Goal: Transaction & Acquisition: Purchase product/service

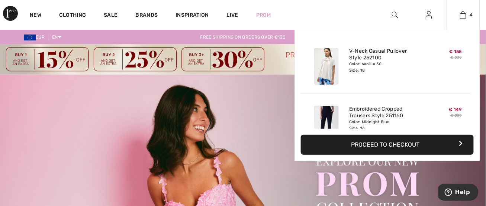
click at [388, 144] on button "Proceed to Checkout" at bounding box center [387, 145] width 173 height 20
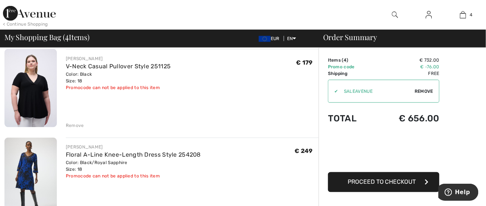
scroll to position [186, 0]
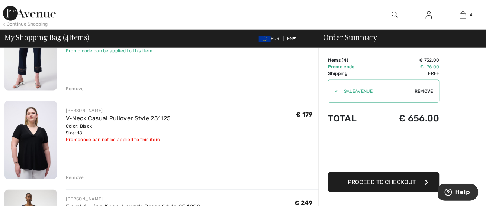
click at [73, 177] on div "Remove" at bounding box center [75, 177] width 18 height 7
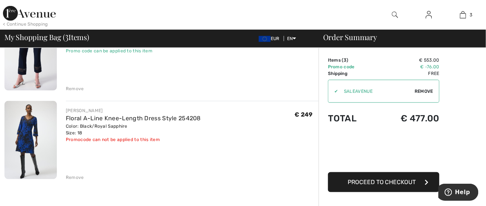
click at [426, 180] on icon "button" at bounding box center [427, 183] width 4 height 6
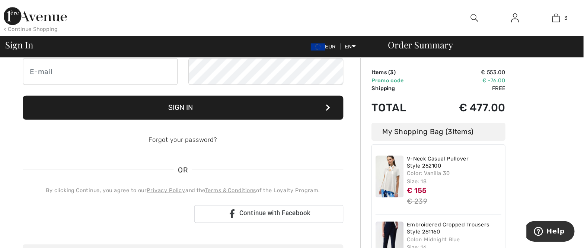
scroll to position [46, 0]
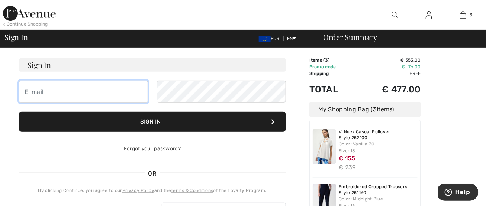
click at [65, 96] on input "email" at bounding box center [83, 92] width 129 height 22
type input "angelika_masuch@yahoo.de"
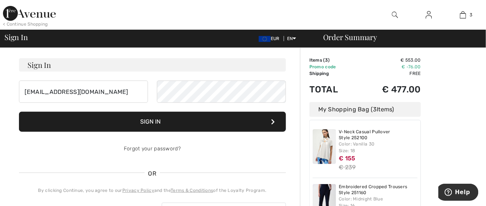
click at [197, 120] on button "Sign In" at bounding box center [152, 122] width 267 height 20
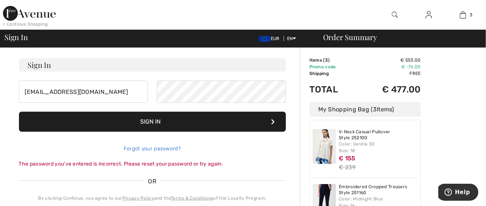
click at [159, 147] on link "Forgot your password?" at bounding box center [152, 149] width 57 height 6
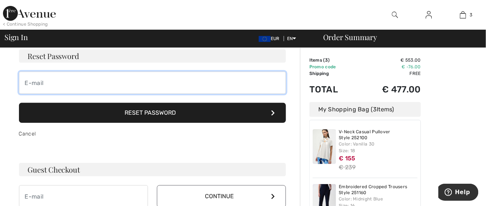
click at [92, 81] on input "email" at bounding box center [152, 83] width 267 height 22
type input "angelika_masuch@yahoo.de"
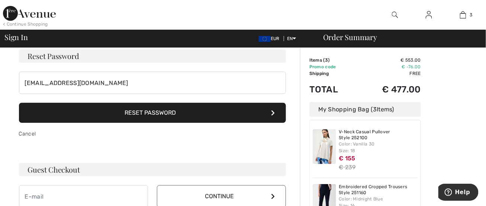
click at [153, 115] on button "Reset Password" at bounding box center [152, 113] width 267 height 20
click at [163, 117] on button "Reset Password" at bounding box center [152, 113] width 267 height 20
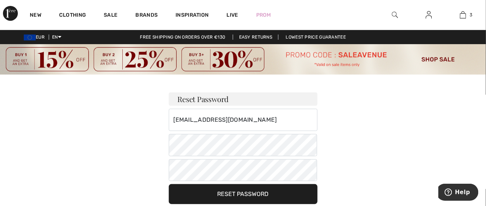
click at [234, 195] on button "Reset Password" at bounding box center [243, 195] width 149 height 20
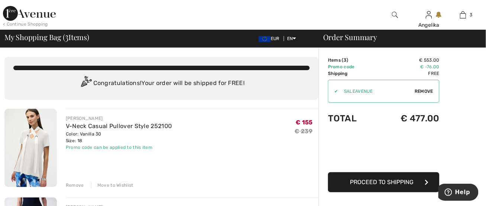
click at [356, 183] on span "Proceed to Shipping" at bounding box center [382, 182] width 64 height 7
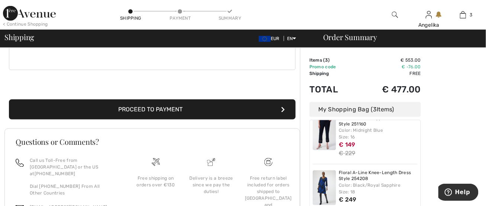
scroll to position [70, 0]
click at [158, 107] on button "Proceed to Payment" at bounding box center [152, 110] width 287 height 20
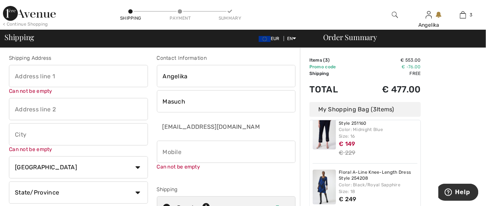
scroll to position [0, 0]
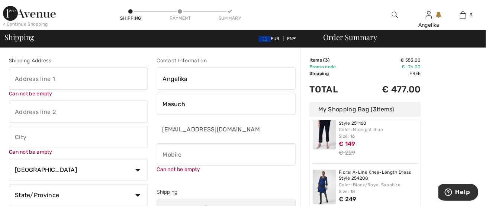
click at [38, 81] on input "text" at bounding box center [78, 79] width 139 height 22
type input "[STREET_ADDRESS]"
click at [38, 135] on input "text" at bounding box center [78, 137] width 139 height 22
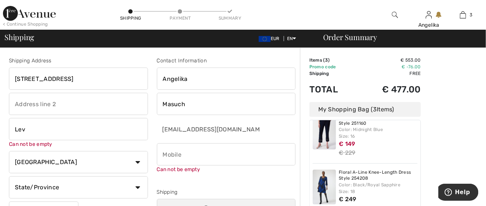
type input "Leverkusen"
click at [65, 156] on select "Country Canada United States Afghanistan Aland Islands Albania Algeria American…" at bounding box center [78, 162] width 139 height 22
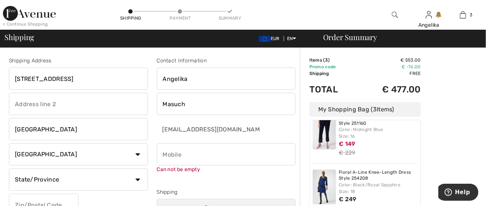
select select "DE"
click at [9, 144] on select "Country Canada United States Afghanistan Aland Islands Albania Algeria American…" at bounding box center [78, 155] width 139 height 22
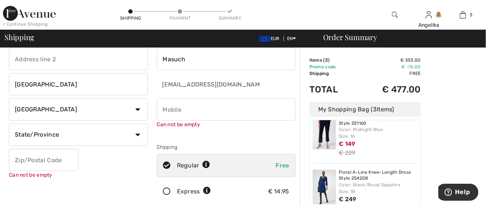
scroll to position [46, 0]
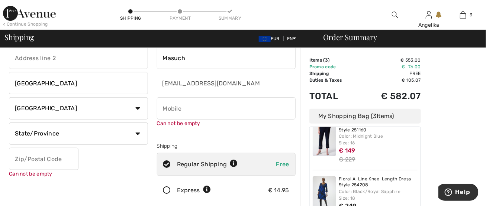
click at [137, 134] on select "State/Province Baden-Württemberg Bayern Berlin Brandenburg Bremen Hamburg Hesse…" at bounding box center [78, 134] width 139 height 22
select select "NRW"
click at [9, 123] on select "State/Province Baden-Württemberg Bayern Berlin Brandenburg Bremen Hamburg Hesse…" at bounding box center [78, 134] width 139 height 22
click at [51, 155] on input "text" at bounding box center [44, 159] width 70 height 22
type input "51381"
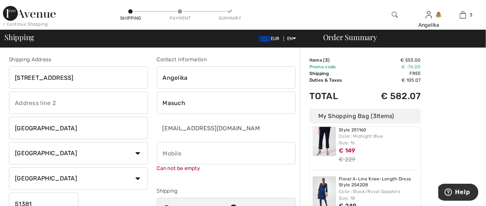
scroll to position [0, 0]
click at [205, 161] on input "phone" at bounding box center [226, 155] width 139 height 22
type input "0176"
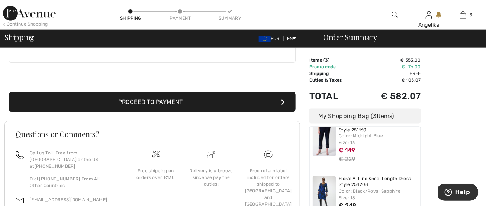
scroll to position [279, 0]
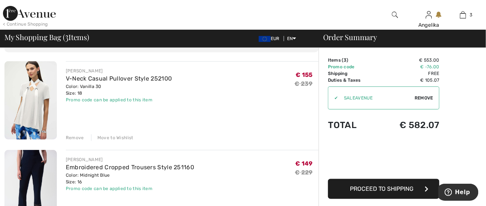
scroll to position [93, 0]
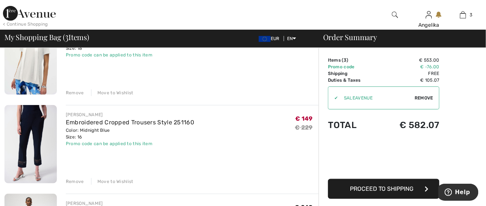
click at [67, 181] on div "Remove" at bounding box center [75, 182] width 18 height 7
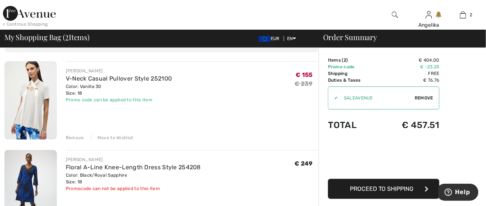
scroll to position [46, 0]
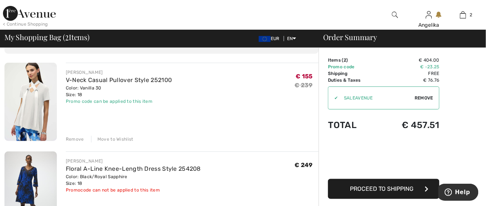
click at [76, 140] on div "Remove" at bounding box center [75, 139] width 18 height 7
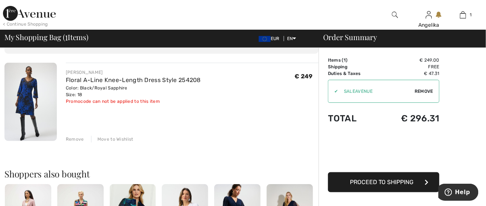
click at [382, 181] on span "Proceed to Shipping" at bounding box center [382, 182] width 64 height 7
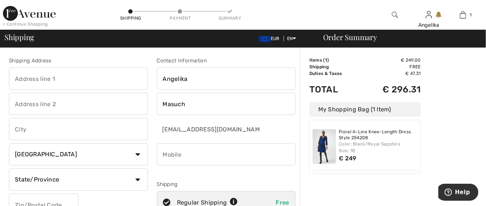
click at [53, 87] on input "text" at bounding box center [78, 79] width 139 height 22
type input "[STREET_ADDRESS]"
click at [25, 127] on input "text" at bounding box center [78, 129] width 139 height 22
type input "[GEOGRAPHIC_DATA]"
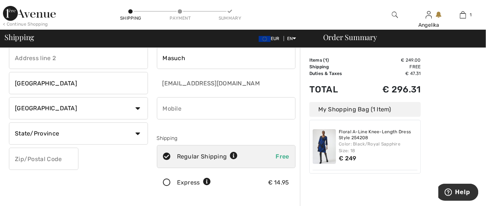
click at [81, 136] on select "State/Province [GEOGRAPHIC_DATA] [GEOGRAPHIC_DATA] [GEOGRAPHIC_DATA] [GEOGRAPHI…" at bounding box center [78, 134] width 139 height 22
select select "NRW"
click at [9, 123] on select "State/Province [GEOGRAPHIC_DATA] [GEOGRAPHIC_DATA] [GEOGRAPHIC_DATA] [GEOGRAPHI…" at bounding box center [78, 134] width 139 height 22
drag, startPoint x: 49, startPoint y: 169, endPoint x: 53, endPoint y: 166, distance: 4.0
click at [49, 169] on input "text" at bounding box center [44, 159] width 70 height 22
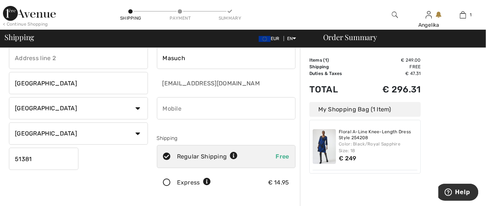
type input "51381"
click at [247, 114] on input "phone" at bounding box center [226, 108] width 139 height 22
type input "+"
click at [163, 108] on input "phone" at bounding box center [226, 108] width 139 height 22
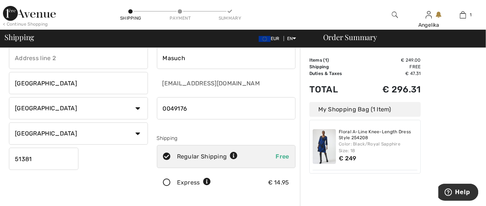
click at [187, 106] on input "phone" at bounding box center [226, 108] width 139 height 22
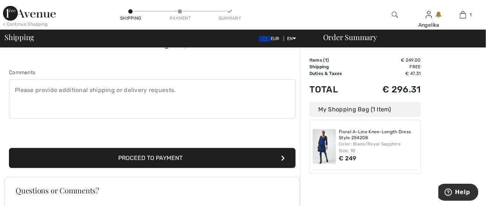
scroll to position [186, 0]
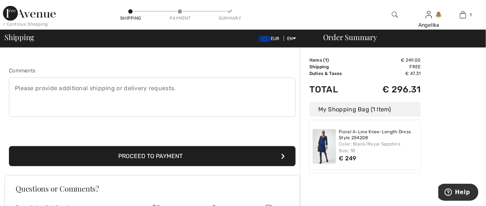
type input "004917643367385"
click at [185, 155] on button "Proceed to Payment" at bounding box center [152, 157] width 287 height 20
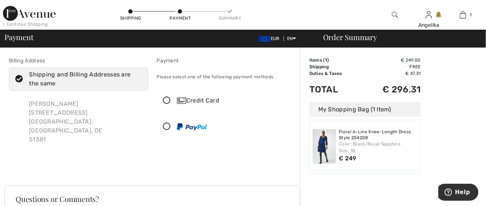
click at [166, 100] on icon at bounding box center [167, 101] width 20 height 8
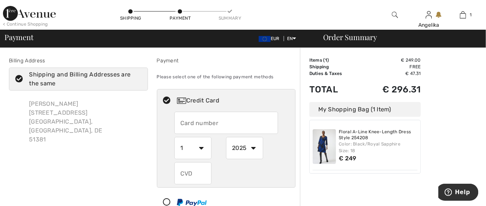
click at [212, 125] on input "text" at bounding box center [226, 123] width 104 height 22
click at [212, 125] on input "3750883625310" at bounding box center [226, 123] width 104 height 22
type input "375088362085310"
click at [256, 148] on select "2025 2026 2027 2028 2029 2030 2031 2032 2033 2034 2035" at bounding box center [244, 148] width 37 height 22
select select "2030"
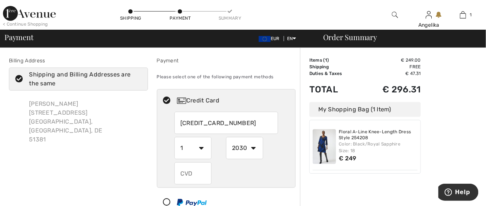
click at [226, 137] on select "2025 2026 2027 2028 2029 2030 2031 2032 2033 2034 2035" at bounding box center [244, 148] width 37 height 22
click at [195, 176] on input "text" at bounding box center [192, 174] width 37 height 22
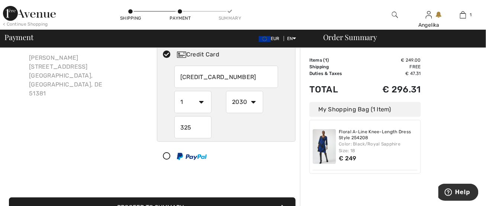
scroll to position [93, 0]
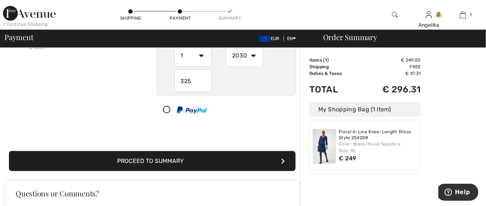
type input "325"
click at [219, 164] on button "Proceed to Summary" at bounding box center [152, 161] width 287 height 20
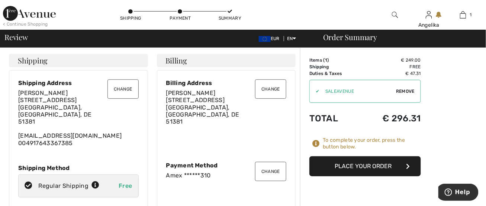
click at [363, 169] on button "Place Your Order" at bounding box center [366, 167] width 112 height 20
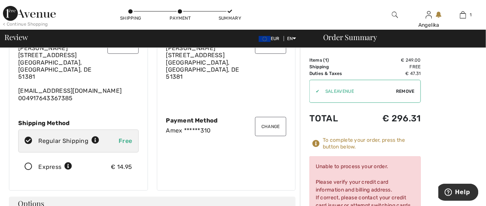
scroll to position [46, 0]
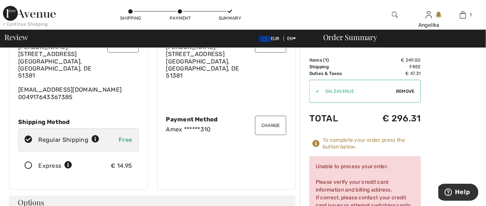
click at [266, 126] on button "Change" at bounding box center [270, 125] width 31 height 19
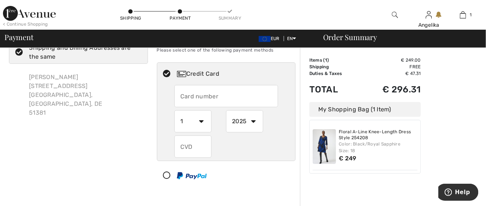
click at [212, 97] on input "text" at bounding box center [226, 96] width 104 height 22
radio input "true"
type input "4906386905754107"
click at [201, 119] on select "1 2 3 4 5 6 7 8 9 10 11 12" at bounding box center [192, 121] width 37 height 22
radio input "true"
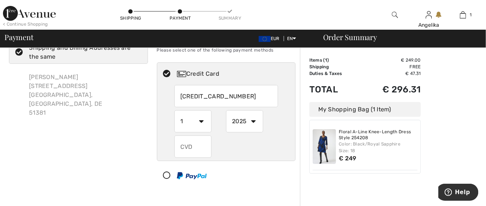
select select "8"
click at [174, 110] on select "1 2 3 4 5 6 7 8 9 10 11 12" at bounding box center [192, 121] width 37 height 22
click at [255, 122] on select "2025 2026 2027 2028 2029 2030 2031 2032 2033 2034 2035" at bounding box center [244, 121] width 37 height 22
radio input "true"
select select "2026"
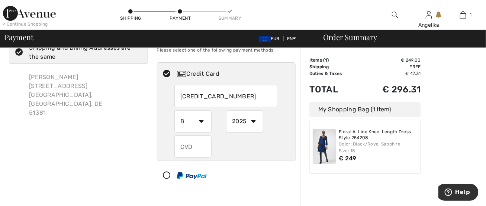
click at [226, 110] on select "2025 2026 2027 2028 2029 2030 2031 2032 2033 2034 2035" at bounding box center [244, 121] width 37 height 22
click at [195, 151] on input "text" at bounding box center [192, 147] width 37 height 22
radio input "true"
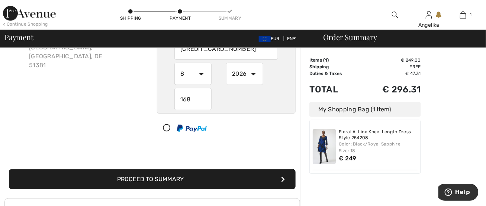
scroll to position [120, 0]
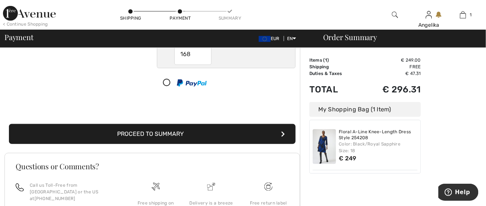
type input "168"
click at [220, 131] on button "Proceed to Summary" at bounding box center [152, 134] width 287 height 20
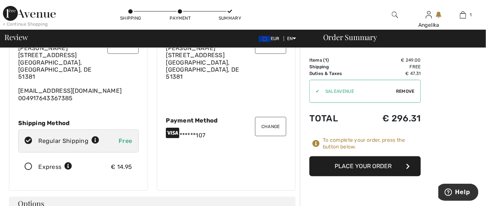
scroll to position [46, 0]
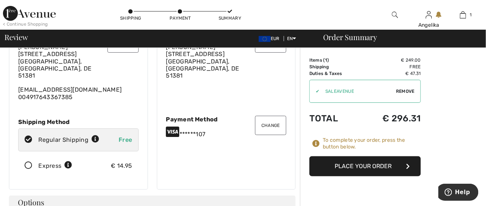
click at [391, 165] on button "Place Your Order" at bounding box center [366, 167] width 112 height 20
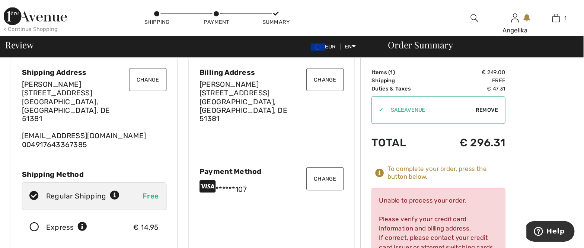
scroll to position [0, 0]
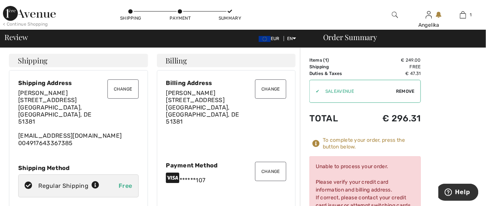
click at [279, 88] on button "Change" at bounding box center [270, 89] width 31 height 19
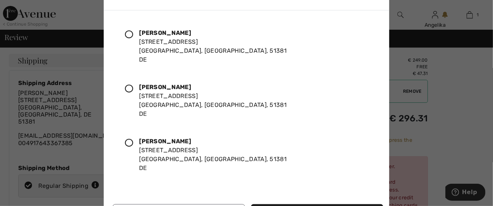
click at [127, 88] on icon at bounding box center [129, 89] width 8 height 8
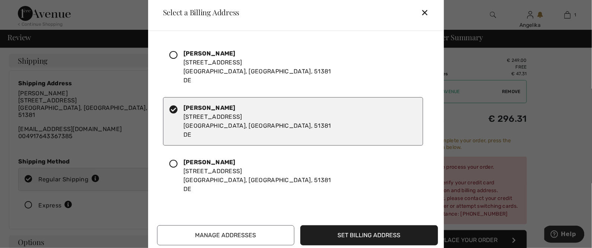
drag, startPoint x: 477, startPoint y: 3, endPoint x: 398, endPoint y: 209, distance: 220.5
click at [398, 206] on div "Angelika Masuch Dohrgasse, 12 Leverkusen, NRW, 51381 DE Angelika Masuch Dohrgas…" at bounding box center [297, 141] width 281 height 208
click at [369, 206] on button "Set Billing Address" at bounding box center [370, 235] width 138 height 20
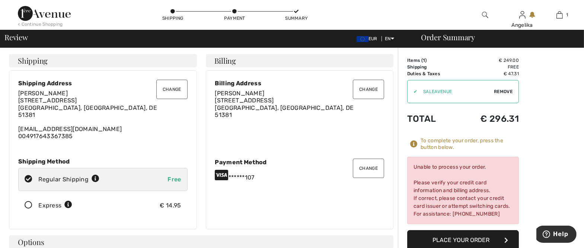
click at [436, 206] on button "Place Your Order" at bounding box center [463, 240] width 112 height 20
click at [368, 167] on button "Change" at bounding box center [368, 167] width 31 height 19
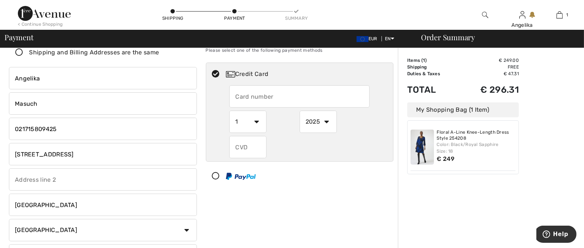
click at [247, 96] on input "text" at bounding box center [299, 96] width 140 height 22
radio input "true"
type input "375088362531008"
click at [328, 119] on select "2025 2026 2027 2028 2029 2030 2031 2032 2033 2034 2035" at bounding box center [317, 121] width 37 height 22
radio input "true"
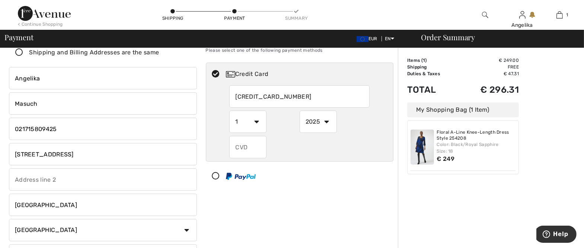
select select "2030"
click at [299, 110] on select "2025 2026 2027 2028 2029 2030 2031 2032 2033 2034 2035" at bounding box center [317, 121] width 37 height 22
drag, startPoint x: 243, startPoint y: 154, endPoint x: 246, endPoint y: 148, distance: 6.3
click at [244, 151] on input "text" at bounding box center [247, 147] width 37 height 22
radio input "true"
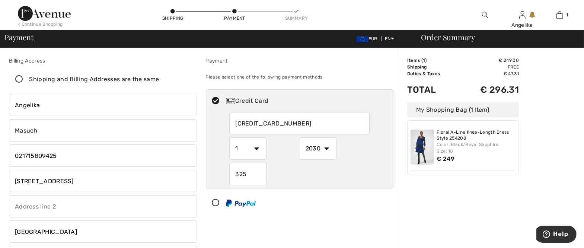
type input "325"
click at [21, 78] on icon at bounding box center [19, 80] width 20 height 8
click at [159, 78] on input "Shipping and Billing Addresses are the same" at bounding box center [161, 79] width 5 height 22
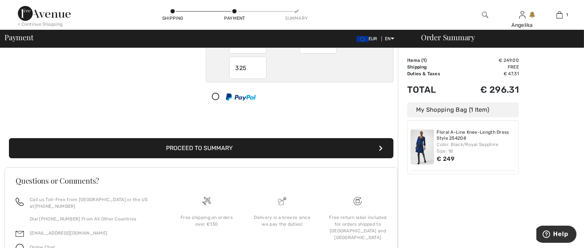
scroll to position [112, 0]
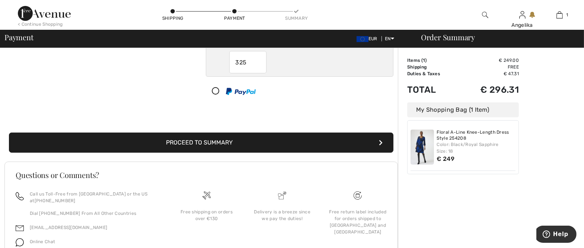
checkbox input "true"
click at [317, 145] on button "Proceed to Summary" at bounding box center [201, 142] width 384 height 20
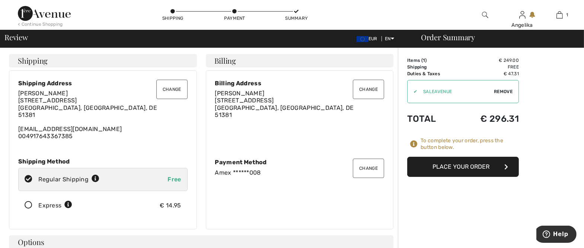
click at [358, 91] on button "Change" at bounding box center [368, 89] width 31 height 19
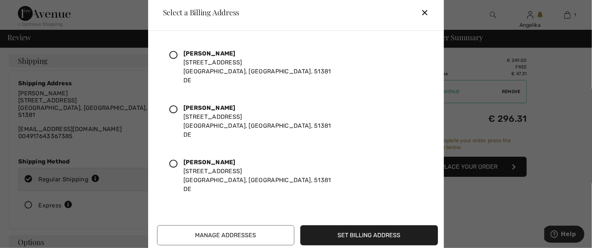
click at [177, 110] on icon at bounding box center [173, 109] width 8 height 8
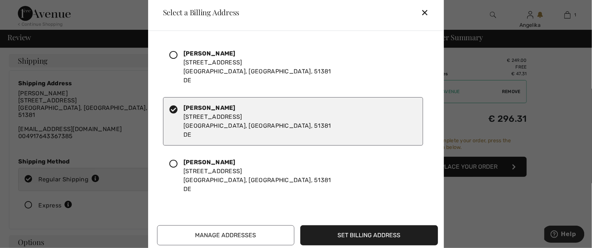
click at [343, 237] on button "Set Billing Address" at bounding box center [370, 235] width 138 height 20
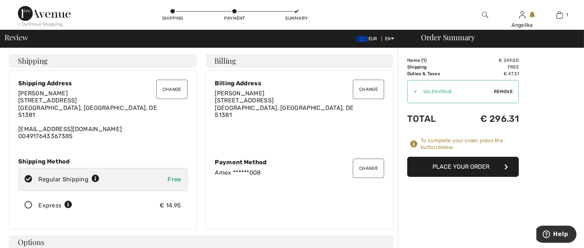
click at [167, 92] on button "Change" at bounding box center [171, 89] width 31 height 19
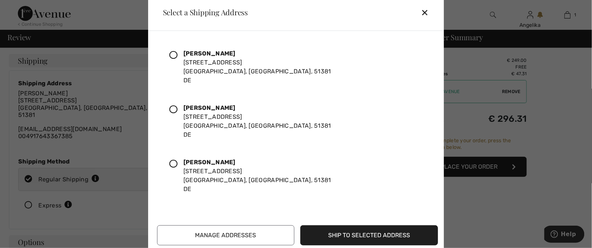
click at [175, 110] on icon at bounding box center [173, 109] width 8 height 8
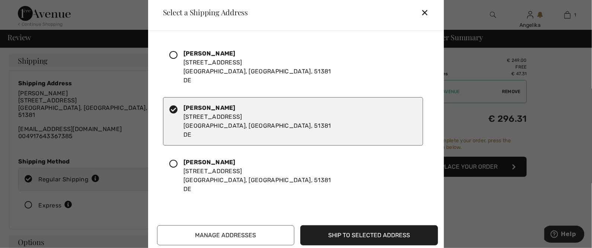
click at [373, 234] on button "Ship to Selected Address" at bounding box center [370, 235] width 138 height 20
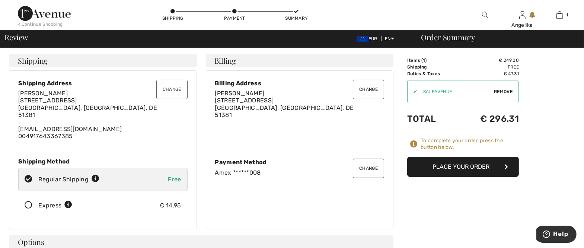
click at [443, 170] on button "Place Your Order" at bounding box center [463, 167] width 112 height 20
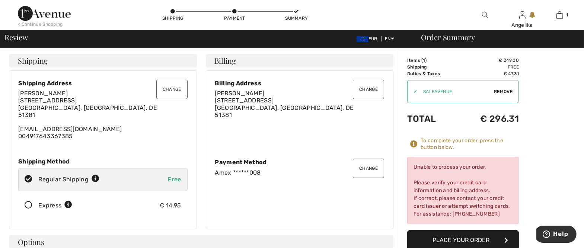
click at [369, 93] on button "Change" at bounding box center [368, 89] width 31 height 19
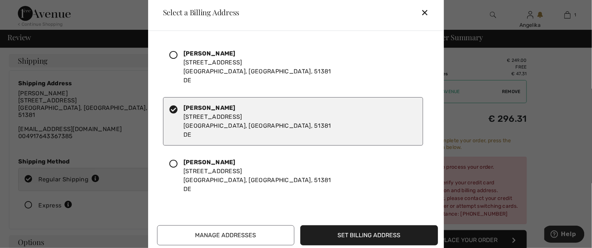
click at [176, 54] on icon at bounding box center [173, 55] width 8 height 8
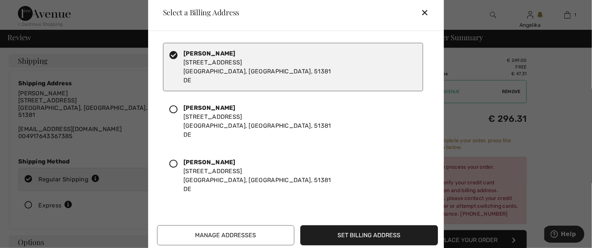
click at [355, 235] on button "Set Billing Address" at bounding box center [370, 235] width 138 height 20
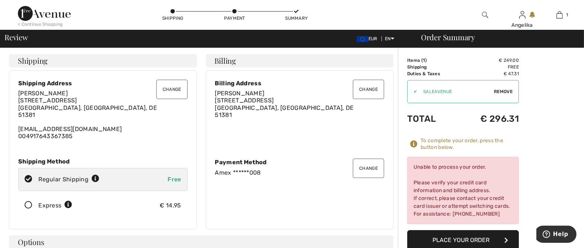
click at [360, 166] on button "Change" at bounding box center [368, 167] width 31 height 19
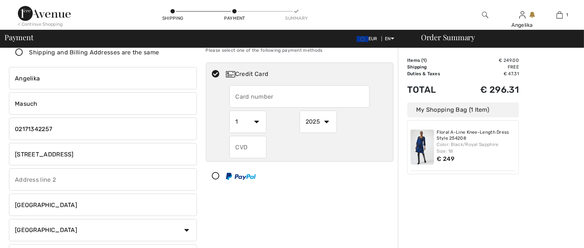
drag, startPoint x: 0, startPoint y: 0, endPoint x: 266, endPoint y: 95, distance: 282.4
click at [266, 95] on input "text" at bounding box center [299, 96] width 140 height 22
radio input "true"
type input "[CREDIT_CARD_NUMBER]"
click at [257, 122] on select "1 2 3 4 5 6 7 8 9 10 11 12" at bounding box center [247, 121] width 37 height 22
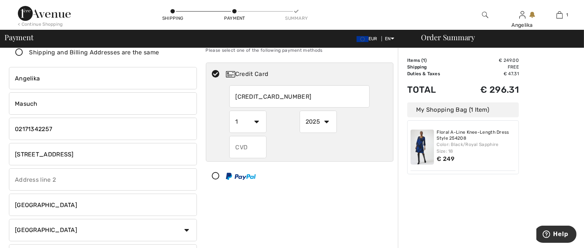
radio input "true"
select select "5"
click at [229, 110] on select "1 2 3 4 5 6 7 8 9 10 11 12" at bounding box center [247, 121] width 37 height 22
click at [328, 124] on select "2025 2026 2027 2028 2029 2030 2031 2032 2033 2034 2035" at bounding box center [317, 121] width 37 height 22
radio input "true"
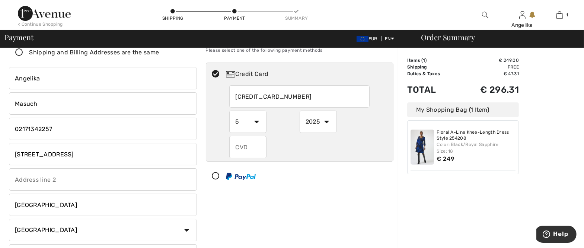
select select "2026"
click at [299, 110] on select "2025 2026 2027 2028 2029 2030 2031 2032 2033 2034 2035" at bounding box center [317, 121] width 37 height 22
click at [246, 144] on input "text" at bounding box center [247, 147] width 37 height 22
radio input "true"
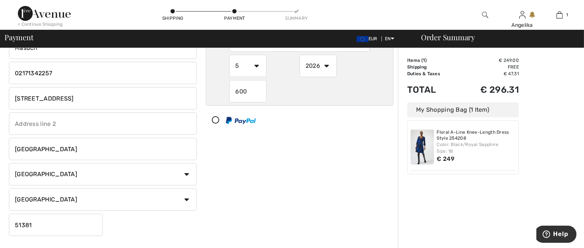
scroll to position [138, 0]
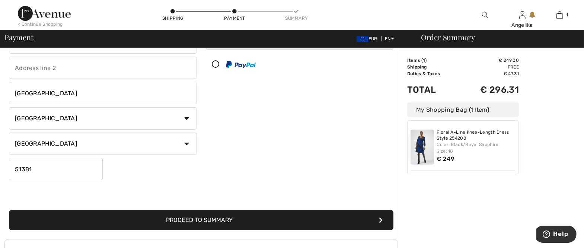
type input "600"
click at [332, 213] on button "Proceed to Summary" at bounding box center [201, 220] width 384 height 20
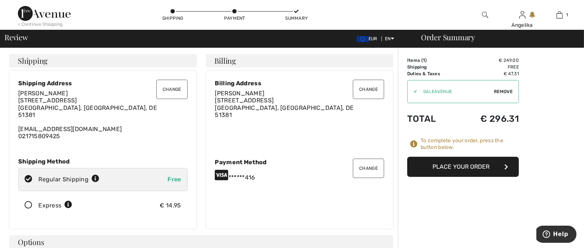
click at [433, 167] on button "Place Your Order" at bounding box center [463, 167] width 112 height 20
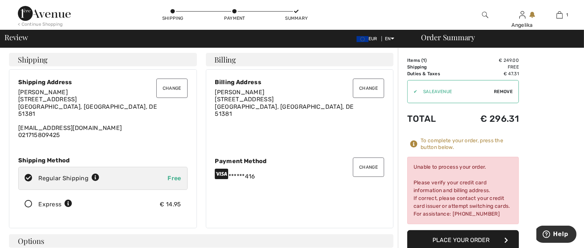
scroll to position [1, 0]
